Goal: Information Seeking & Learning: Learn about a topic

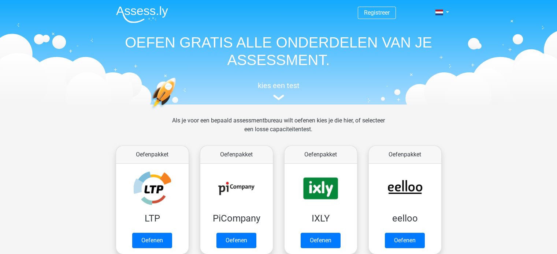
scroll to position [330, 0]
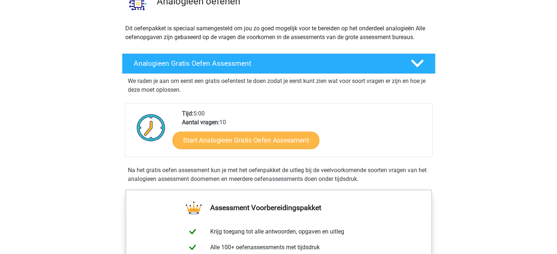
scroll to position [73, 0]
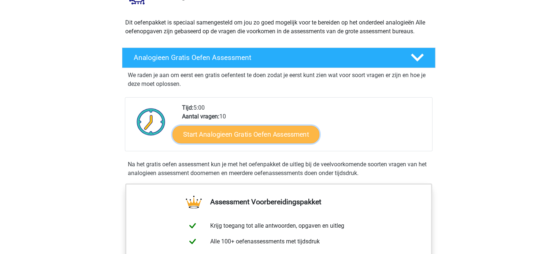
click at [273, 135] on link "Start Analogieen Gratis Oefen Assessment" at bounding box center [245, 135] width 147 height 18
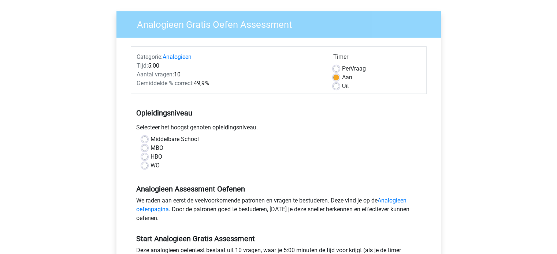
scroll to position [110, 0]
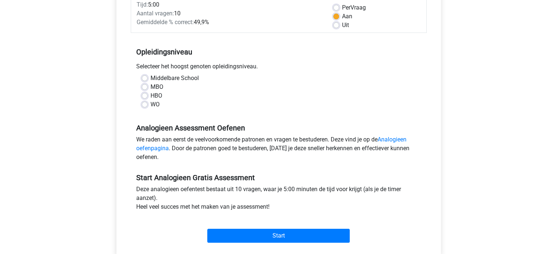
click at [139, 92] on div "Middelbare School MBO HBO WO" at bounding box center [278, 91] width 285 height 35
click at [150, 95] on label "HBO" at bounding box center [156, 96] width 12 height 9
click at [145, 95] on input "HBO" at bounding box center [145, 95] width 6 height 7
radio input "true"
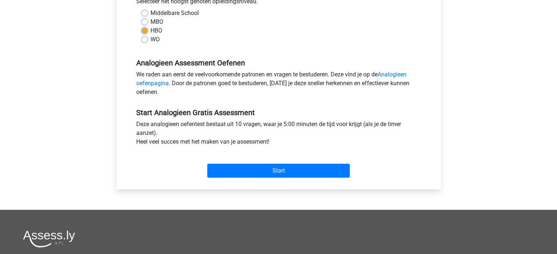
scroll to position [183, 0]
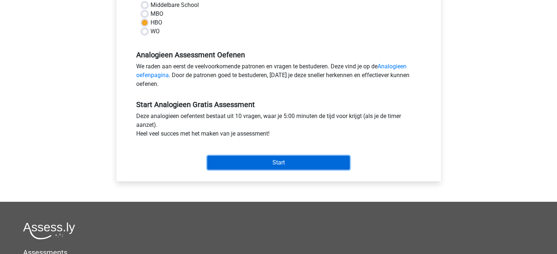
click at [291, 164] on input "Start" at bounding box center [278, 163] width 142 height 14
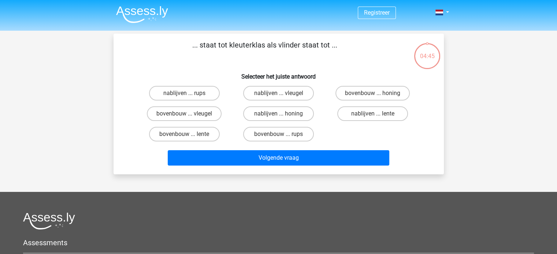
click at [282, 137] on input "bovenbouw ... rups" at bounding box center [280, 136] width 5 height 5
radio input "true"
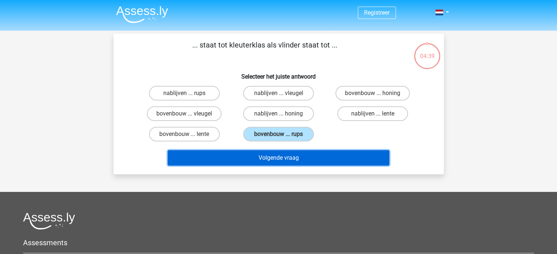
click at [271, 155] on button "Volgende vraag" at bounding box center [279, 157] width 222 height 15
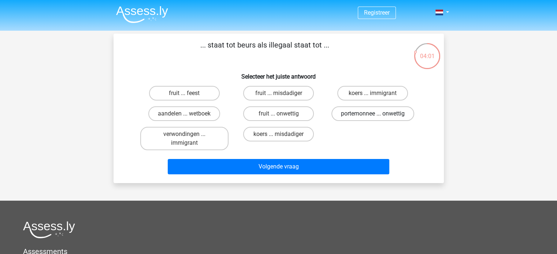
click at [376, 113] on label "portemonnee ... onwettig" at bounding box center [372, 114] width 83 height 15
click at [376, 114] on input "portemonnee ... onwettig" at bounding box center [375, 116] width 5 height 5
radio input "true"
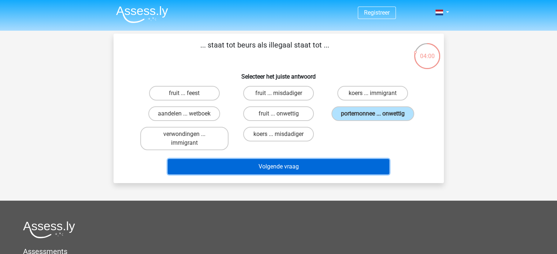
click at [294, 167] on button "Volgende vraag" at bounding box center [279, 166] width 222 height 15
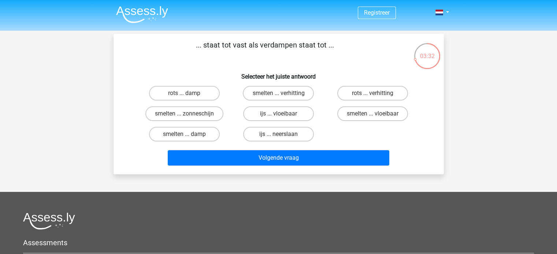
click at [376, 115] on input "smelten ... vloeibaar" at bounding box center [375, 116] width 5 height 5
radio input "true"
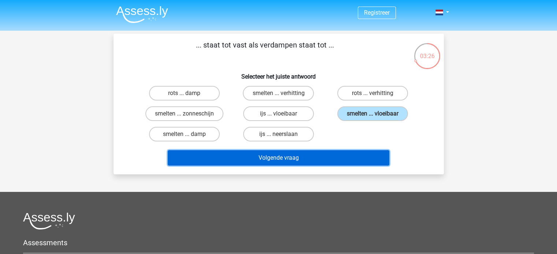
click at [271, 160] on button "Volgende vraag" at bounding box center [279, 157] width 222 height 15
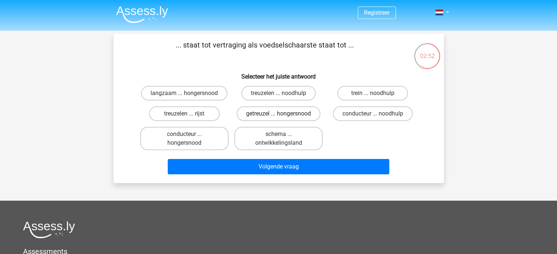
click at [276, 115] on label "getreuzel ... hongersnood" at bounding box center [279, 114] width 84 height 15
click at [278, 115] on input "getreuzel ... hongersnood" at bounding box center [280, 116] width 5 height 5
radio input "true"
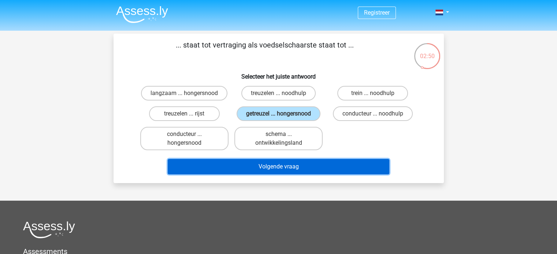
click at [279, 166] on button "Volgende vraag" at bounding box center [279, 166] width 222 height 15
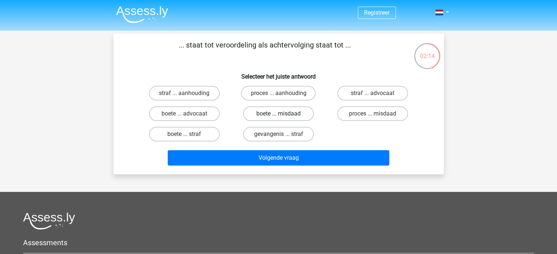
click at [278, 115] on label "boete ... misdaad" at bounding box center [278, 114] width 71 height 15
click at [278, 115] on input "boete ... misdaad" at bounding box center [280, 116] width 5 height 5
radio input "true"
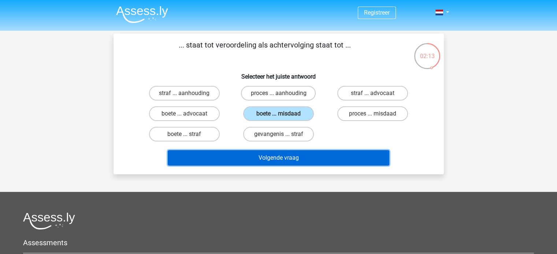
click at [287, 160] on button "Volgende vraag" at bounding box center [279, 157] width 222 height 15
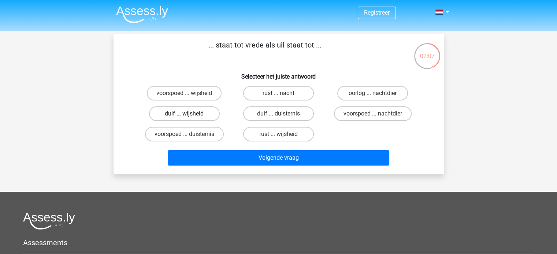
click at [196, 112] on label "duif ... wijsheid" at bounding box center [184, 114] width 71 height 15
click at [189, 114] on input "duif ... wijsheid" at bounding box center [186, 116] width 5 height 5
radio input "true"
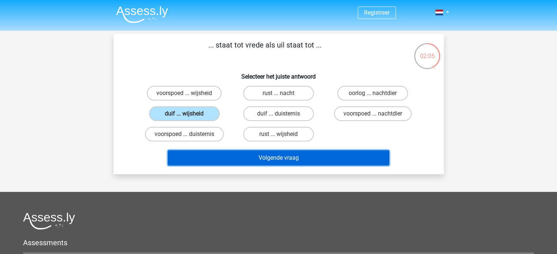
click at [281, 158] on button "Volgende vraag" at bounding box center [279, 157] width 222 height 15
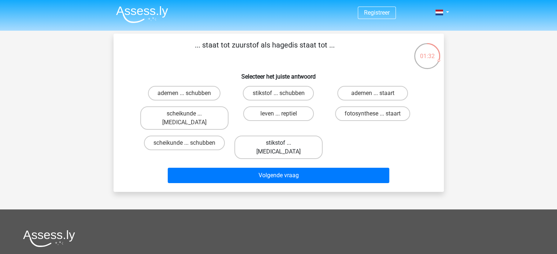
click at [276, 136] on label "stikstof ... krokodil" at bounding box center [278, 147] width 88 height 23
click at [278, 143] on input "stikstof ... krokodil" at bounding box center [280, 145] width 5 height 5
radio input "true"
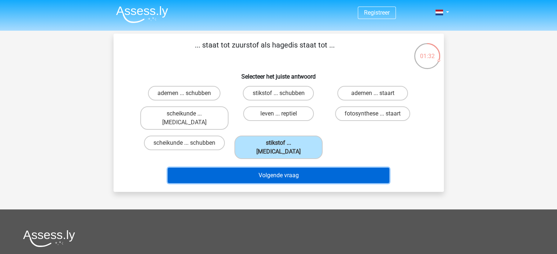
click at [283, 168] on button "Volgende vraag" at bounding box center [279, 175] width 222 height 15
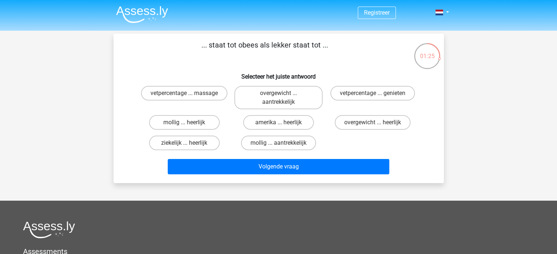
click at [185, 123] on input "mollig ... heerlijk" at bounding box center [186, 125] width 5 height 5
radio input "true"
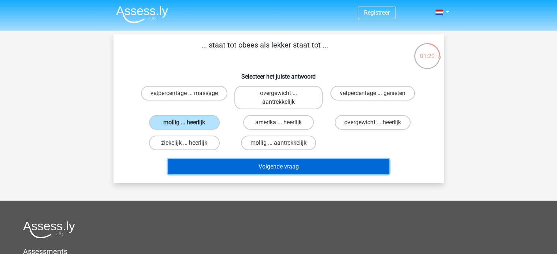
click at [287, 163] on button "Volgende vraag" at bounding box center [279, 166] width 222 height 15
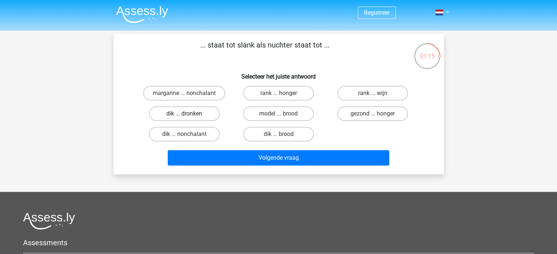
click at [193, 113] on label "dik ... dronken" at bounding box center [184, 114] width 71 height 15
click at [189, 114] on input "dik ... dronken" at bounding box center [186, 116] width 5 height 5
radio input "true"
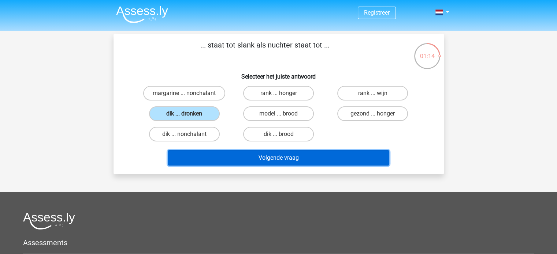
click at [271, 161] on button "Volgende vraag" at bounding box center [279, 157] width 222 height 15
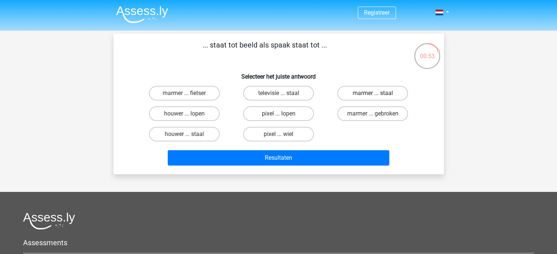
click at [374, 92] on label "marmer ... staal" at bounding box center [372, 93] width 71 height 15
click at [374, 93] on input "marmer ... staal" at bounding box center [375, 95] width 5 height 5
radio input "true"
click at [285, 131] on label "pixel ... wiel" at bounding box center [278, 134] width 71 height 15
click at [283, 134] on input "pixel ... wiel" at bounding box center [280, 136] width 5 height 5
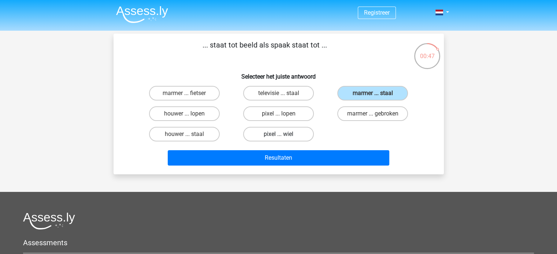
radio input "true"
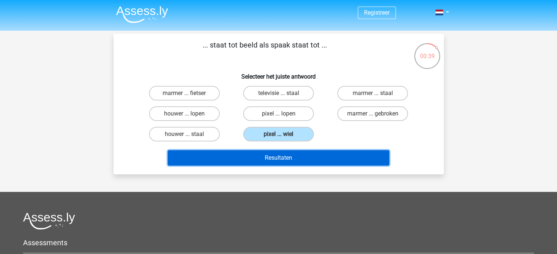
click at [272, 158] on button "Resultaten" at bounding box center [279, 157] width 222 height 15
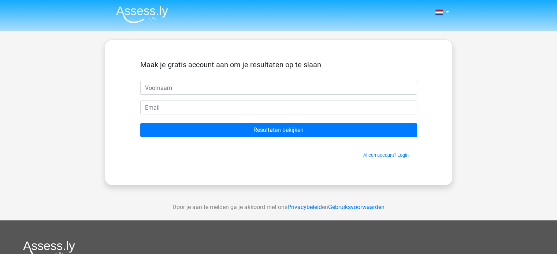
click at [213, 91] on input "text" at bounding box center [278, 88] width 277 height 14
type input "[PERSON_NAME]"
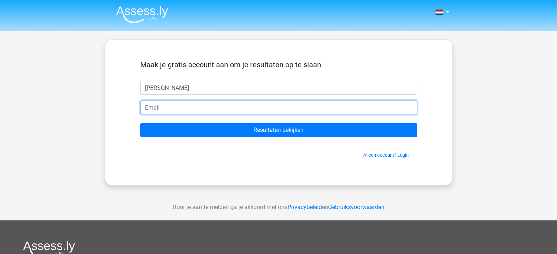
click at [198, 107] on input "email" at bounding box center [278, 108] width 277 height 14
type input "[EMAIL_ADDRESS][DOMAIN_NAME]"
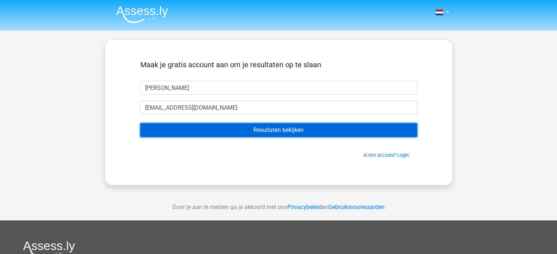
click at [256, 127] on input "Resultaten bekijken" at bounding box center [278, 130] width 277 height 14
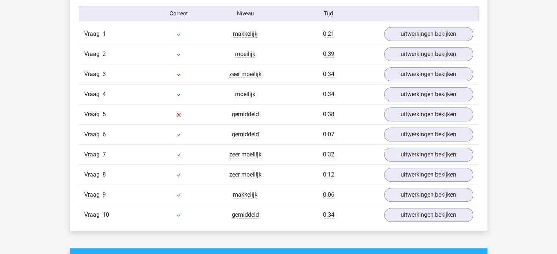
scroll to position [622, 0]
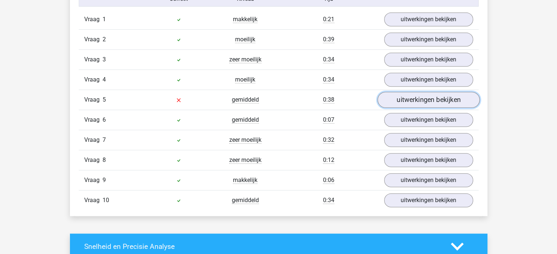
click at [402, 99] on link "uitwerkingen bekijken" at bounding box center [428, 100] width 102 height 16
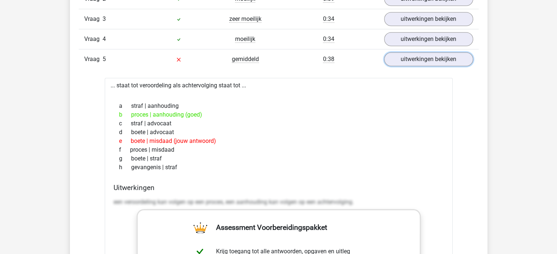
scroll to position [659, 0]
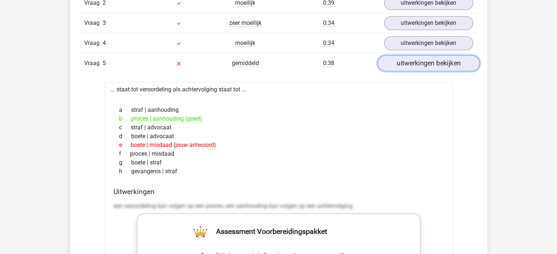
click at [398, 57] on link "uitwerkingen bekijken" at bounding box center [428, 63] width 102 height 16
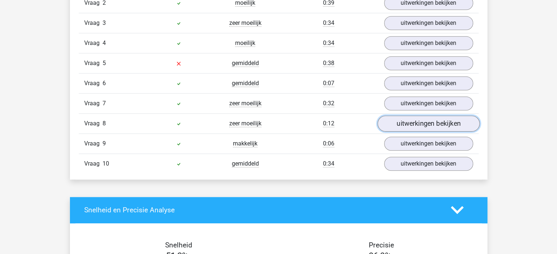
click at [418, 121] on link "uitwerkingen bekijken" at bounding box center [428, 124] width 102 height 16
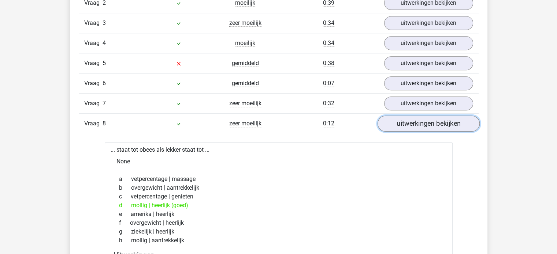
click at [391, 120] on link "uitwerkingen bekijken" at bounding box center [428, 124] width 102 height 16
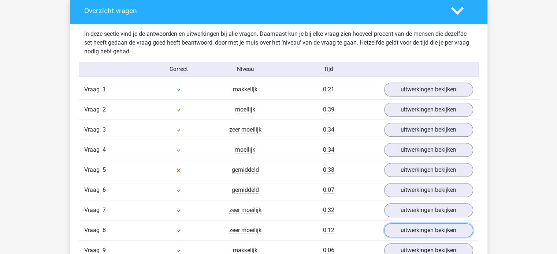
scroll to position [549, 0]
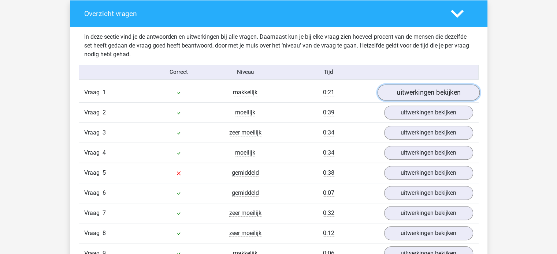
click at [400, 86] on link "uitwerkingen bekijken" at bounding box center [428, 93] width 102 height 16
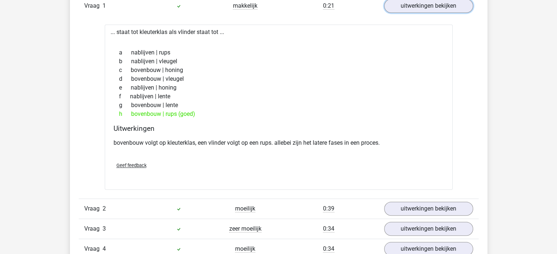
scroll to position [659, 0]
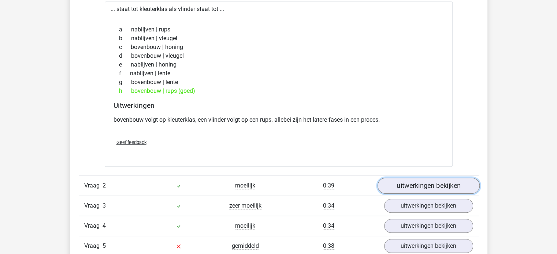
click at [416, 181] on link "uitwerkingen bekijken" at bounding box center [428, 186] width 102 height 16
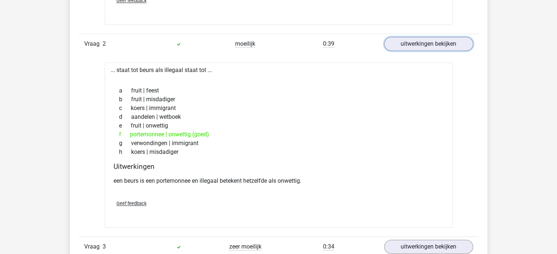
scroll to position [806, 0]
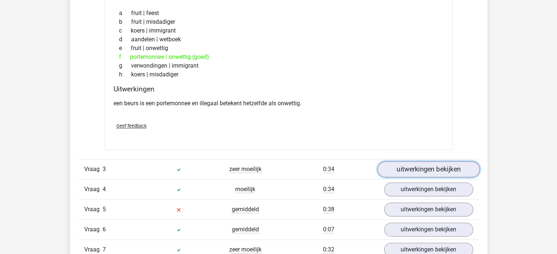
click at [398, 167] on link "uitwerkingen bekijken" at bounding box center [428, 169] width 102 height 16
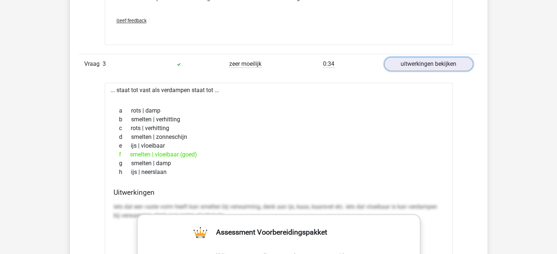
scroll to position [989, 0]
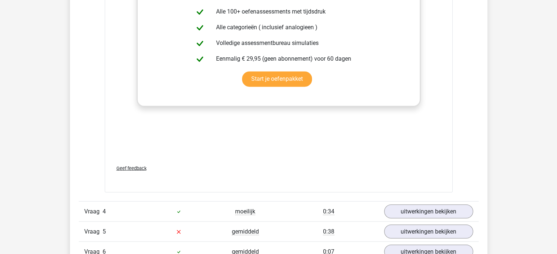
click at [392, 208] on link "uitwerkingen bekijken" at bounding box center [428, 212] width 102 height 16
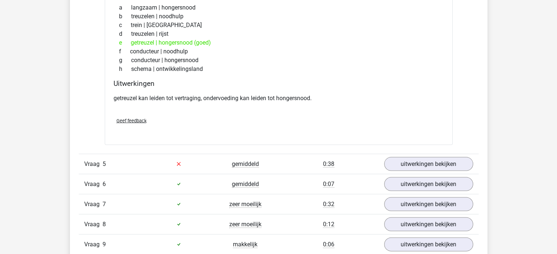
scroll to position [1538, 0]
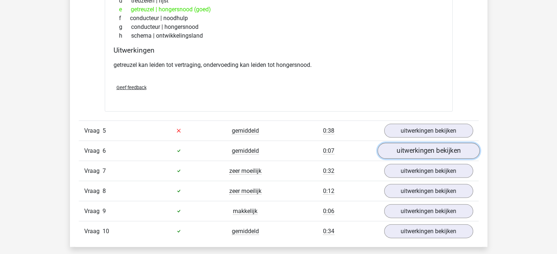
click at [420, 153] on link "uitwerkingen bekijken" at bounding box center [428, 151] width 102 height 16
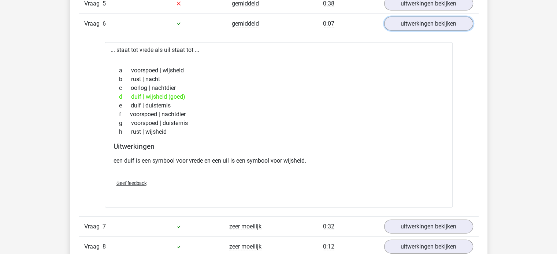
scroll to position [1648, 0]
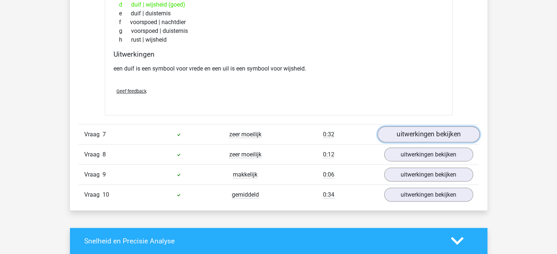
click at [415, 134] on link "uitwerkingen bekijken" at bounding box center [428, 135] width 102 height 16
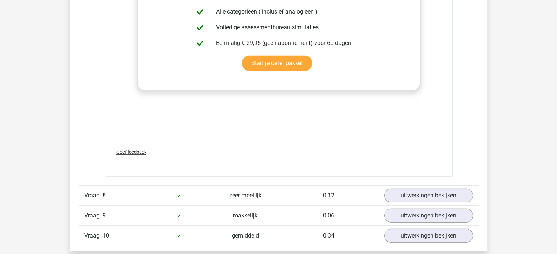
scroll to position [2197, 0]
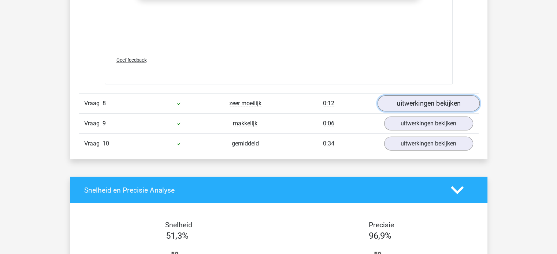
click at [410, 101] on link "uitwerkingen bekijken" at bounding box center [428, 104] width 102 height 16
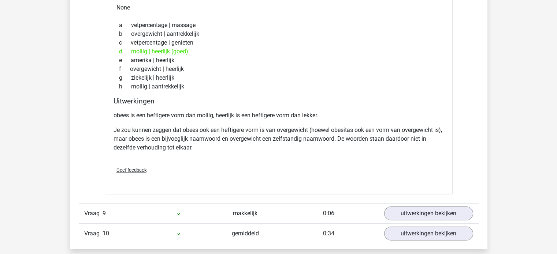
scroll to position [2453, 0]
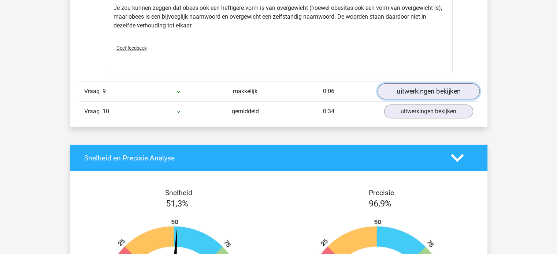
click at [407, 92] on link "uitwerkingen bekijken" at bounding box center [428, 91] width 102 height 16
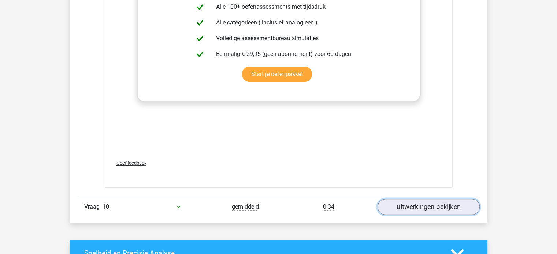
click at [411, 200] on link "uitwerkingen bekijken" at bounding box center [428, 207] width 102 height 16
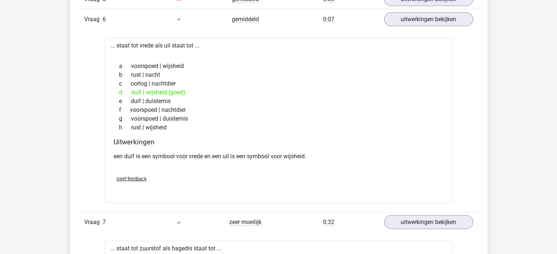
scroll to position [1648, 0]
